Goal: Check status: Check status

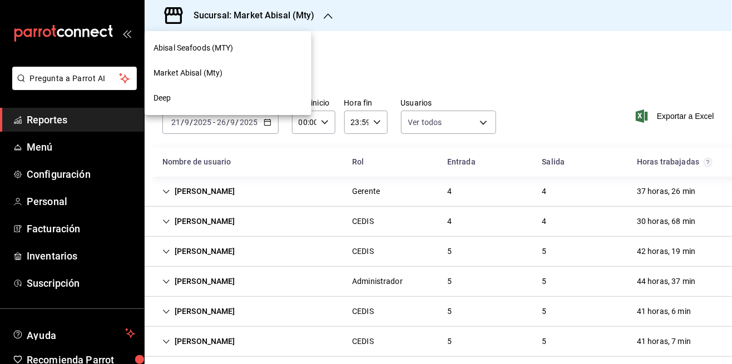
click at [244, 70] on div "Market Abisal (Mty)" at bounding box center [228, 73] width 149 height 12
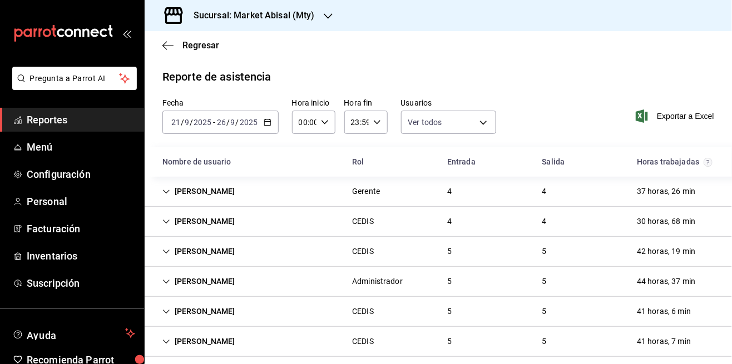
click at [65, 36] on icon "mailbox folders" at bounding box center [63, 33] width 100 height 17
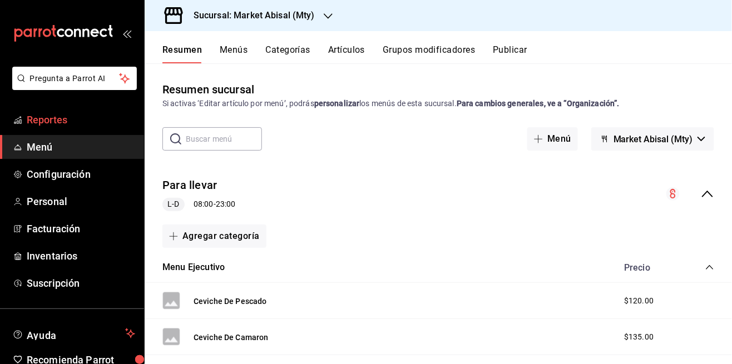
click at [94, 121] on span "Reportes" at bounding box center [81, 119] width 109 height 15
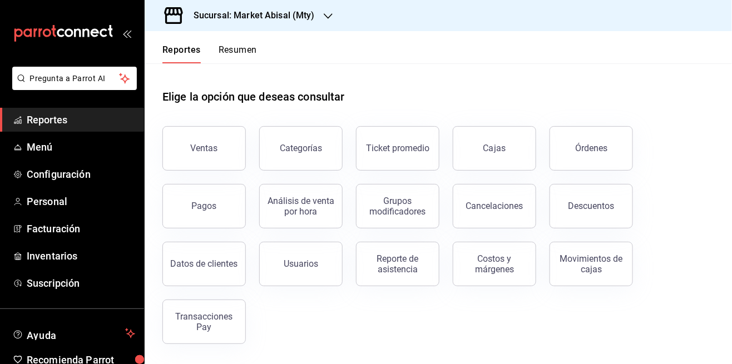
scroll to position [53, 0]
click at [223, 300] on button "Transacciones Pay" at bounding box center [203, 322] width 83 height 45
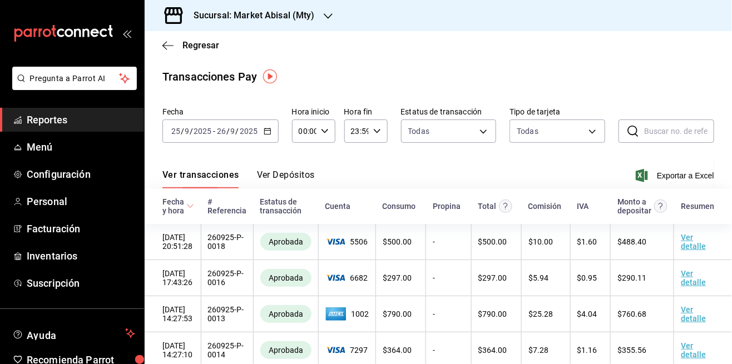
click at [231, 130] on input "9" at bounding box center [233, 131] width 6 height 9
click at [292, 11] on h3 "Sucursal: Market Abisal (Mty)" at bounding box center [250, 15] width 130 height 13
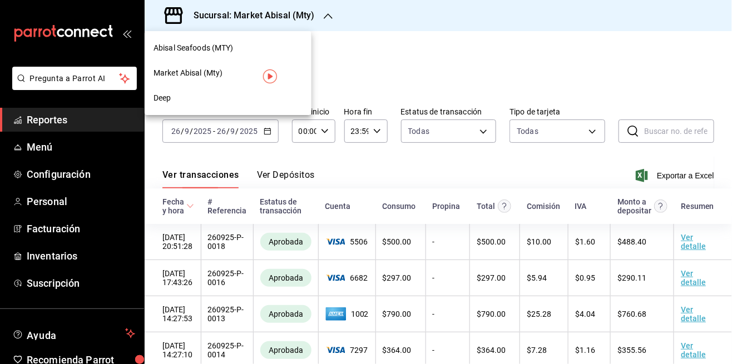
click at [219, 72] on span "Market Abisal (Mty)" at bounding box center [189, 73] width 70 height 12
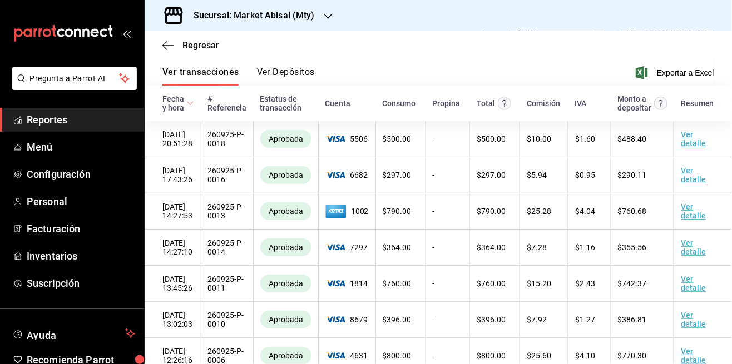
scroll to position [107, 0]
